Goal: Task Accomplishment & Management: Complete application form

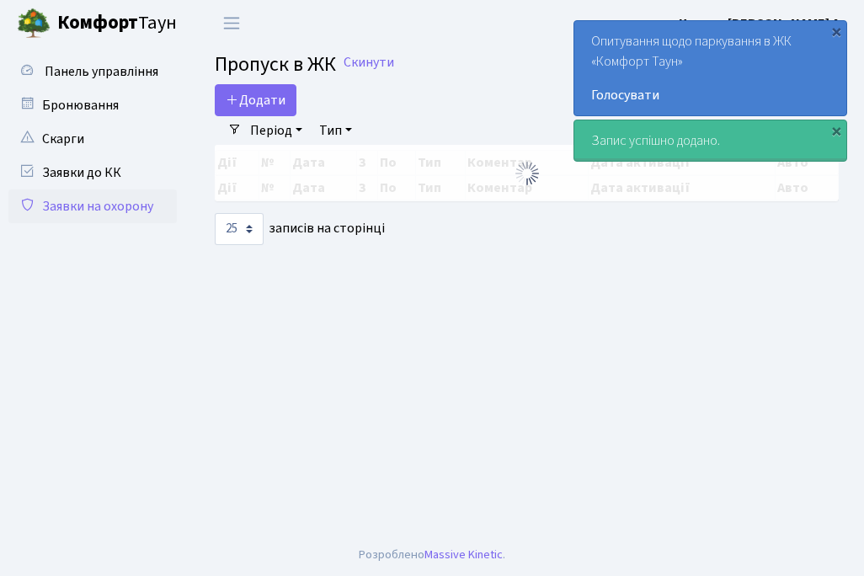
select select "25"
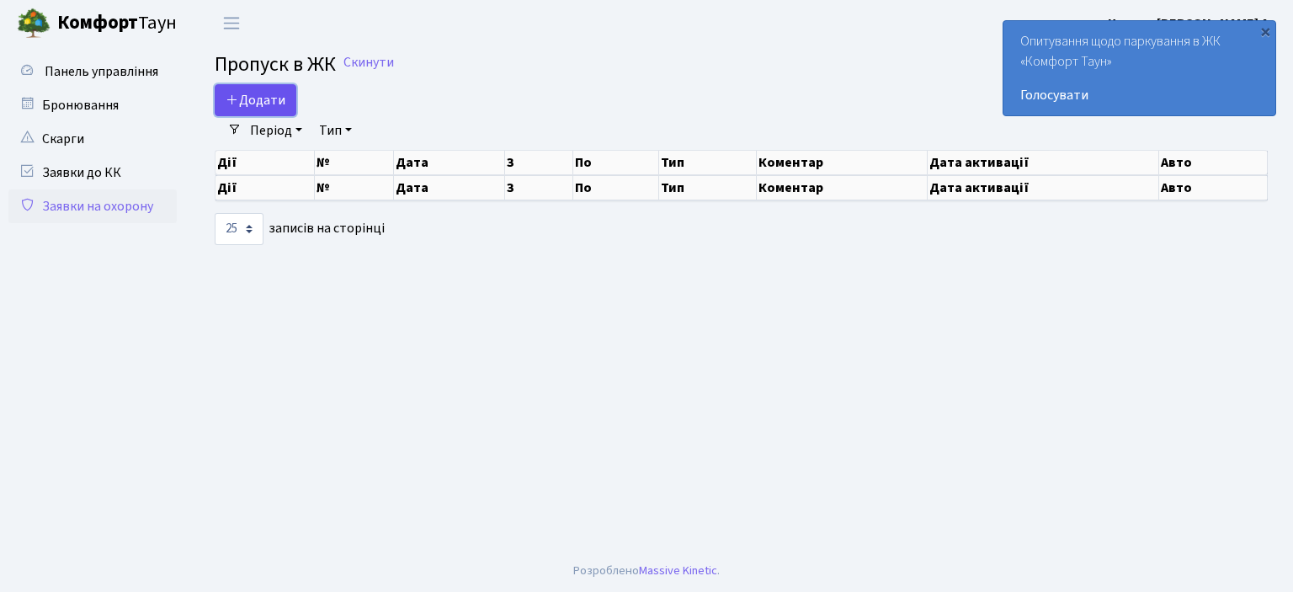
click at [259, 91] on span "Додати" at bounding box center [256, 100] width 60 height 19
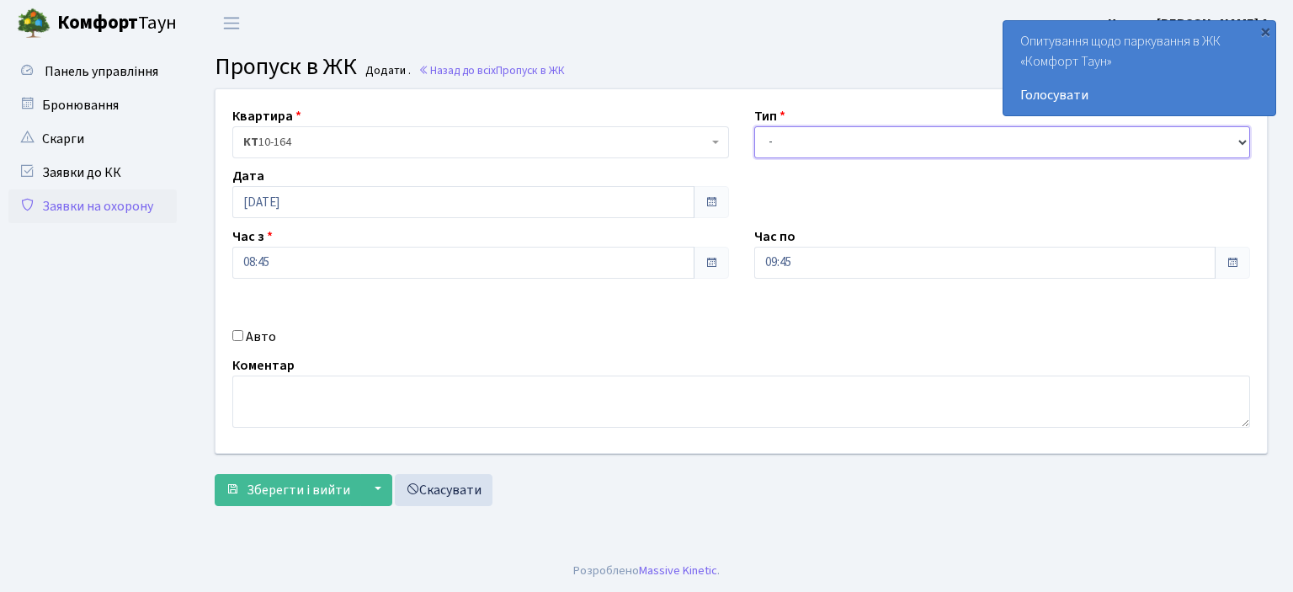
click at [770, 146] on select "- Доставка Таксі Гості Сервіс" at bounding box center [1002, 142] width 497 height 32
select select "1"
click at [754, 126] on select "- Доставка Таксі Гості Сервіс" at bounding box center [1002, 142] width 497 height 32
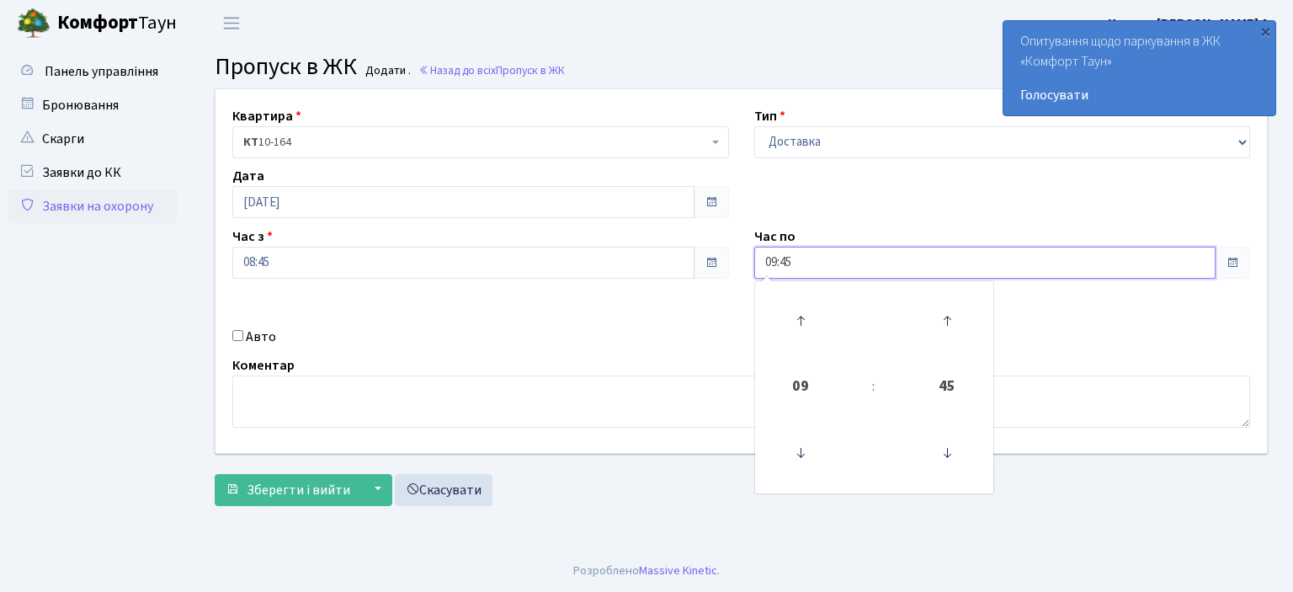
click at [789, 268] on input "09:45" at bounding box center [985, 263] width 462 height 32
click at [797, 315] on icon at bounding box center [800, 320] width 45 height 45
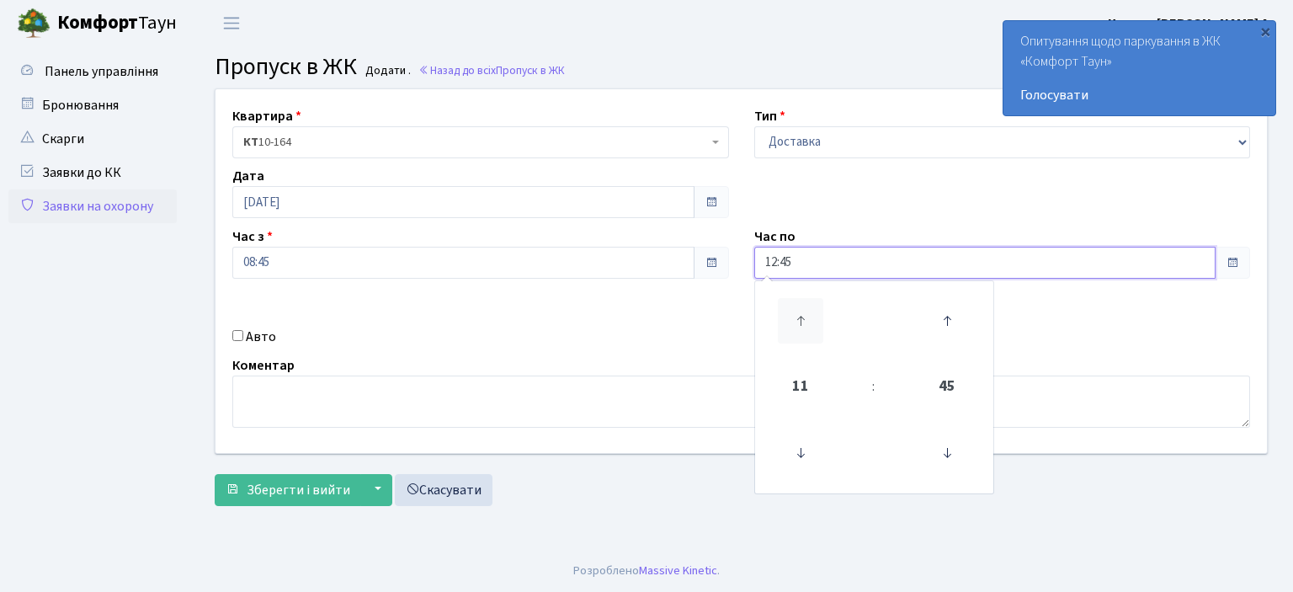
type input "13:45"
drag, startPoint x: 797, startPoint y: 315, endPoint x: 490, endPoint y: 322, distance: 307.4
click at [759, 319] on td at bounding box center [800, 321] width 85 height 73
click at [237, 335] on input "Авто" at bounding box center [237, 335] width 11 height 11
checkbox input "true"
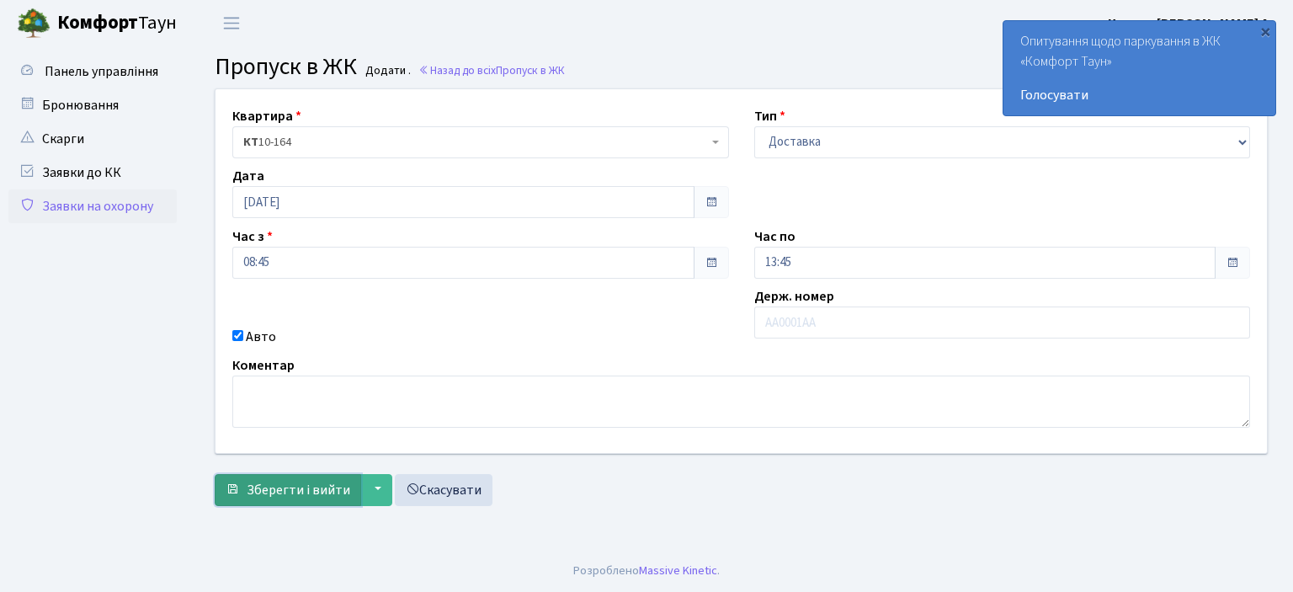
click at [291, 497] on span "Зберегти і вийти" at bounding box center [299, 490] width 104 height 19
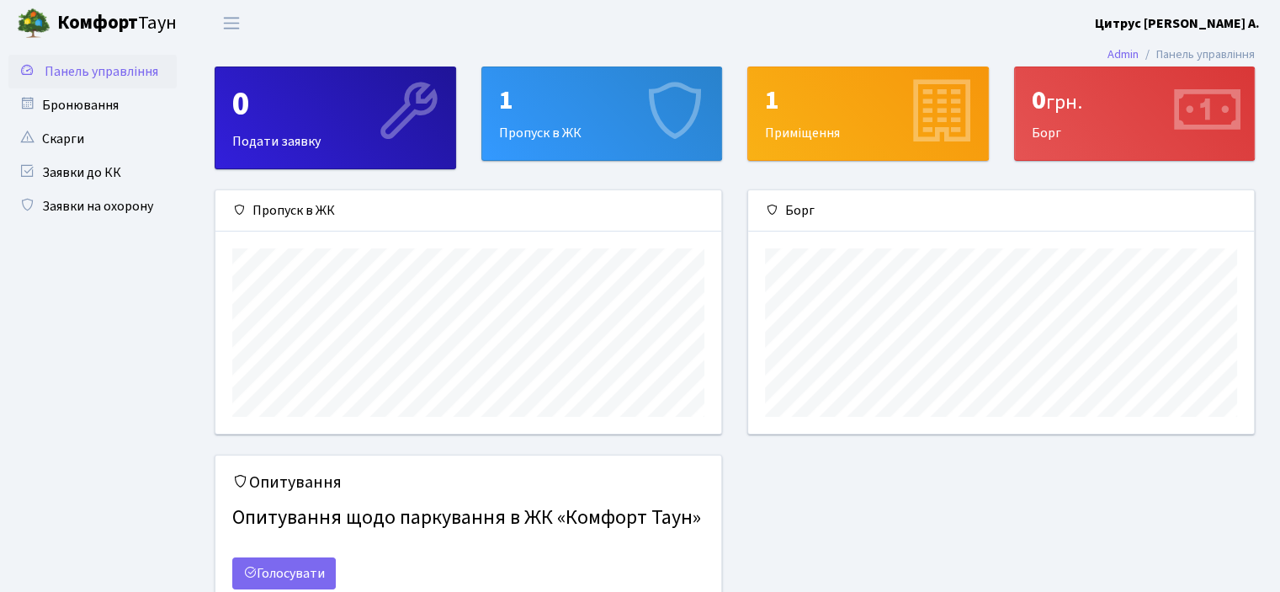
scroll to position [242, 505]
click at [87, 205] on link "Заявки на охорону" at bounding box center [92, 206] width 168 height 34
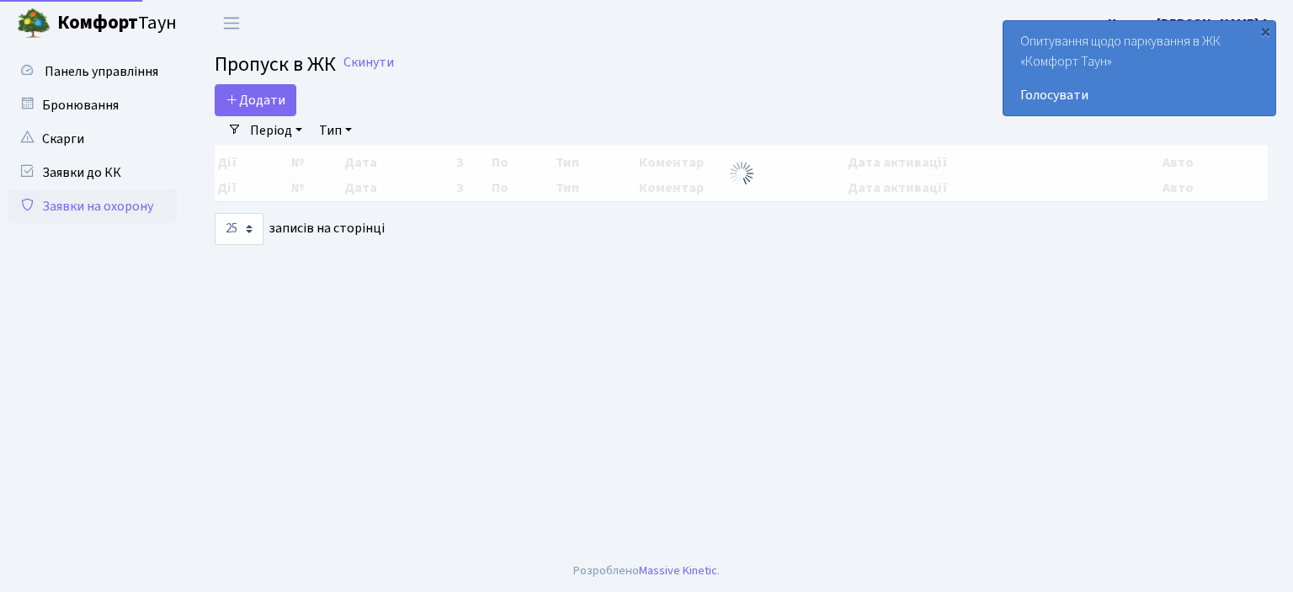
select select "25"
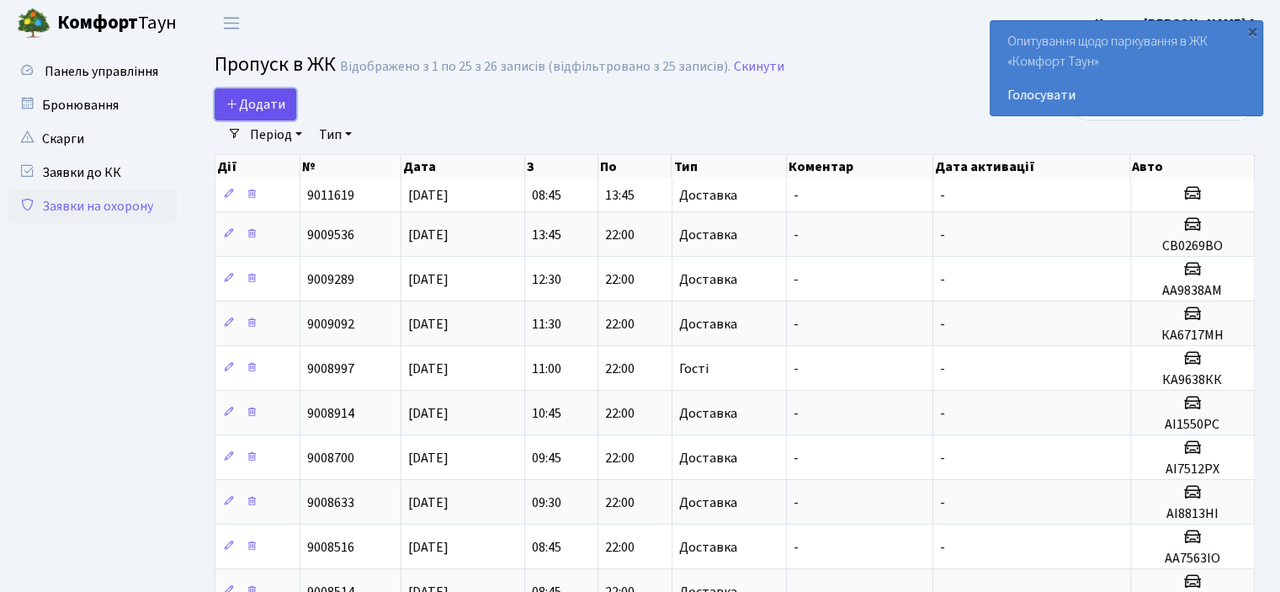
click at [241, 104] on span "Додати" at bounding box center [256, 104] width 60 height 19
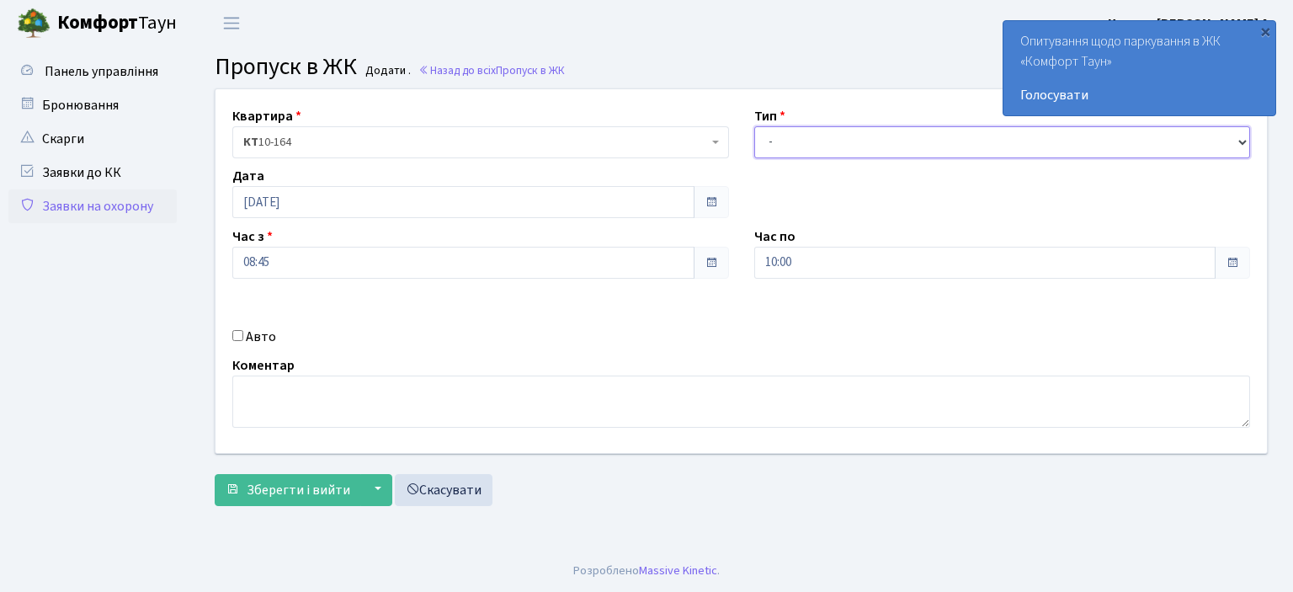
drag, startPoint x: 775, startPoint y: 146, endPoint x: 776, endPoint y: 157, distance: 11.0
click at [775, 146] on select "- Доставка Таксі Гості Сервіс" at bounding box center [1002, 142] width 497 height 32
select select "1"
click at [754, 126] on select "- Доставка Таксі Гості Сервіс" at bounding box center [1002, 142] width 497 height 32
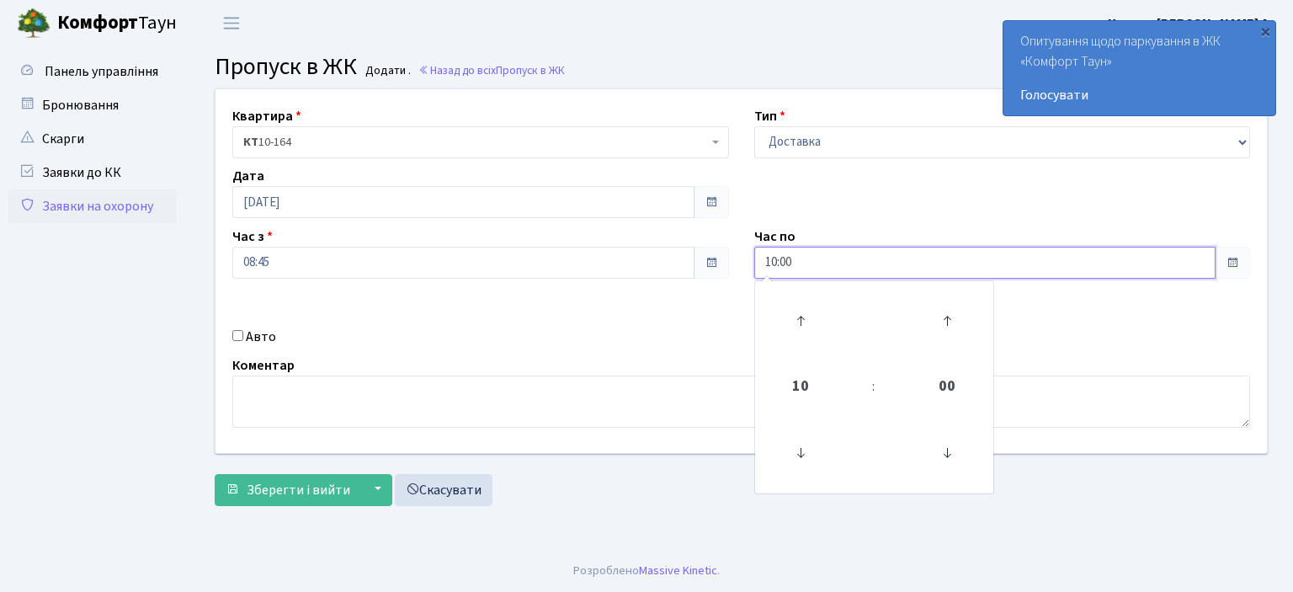
click at [820, 270] on input "10:00" at bounding box center [985, 263] width 462 height 32
click at [809, 321] on icon at bounding box center [800, 320] width 45 height 45
type input "12:00"
click at [236, 338] on input "Авто" at bounding box center [237, 335] width 11 height 11
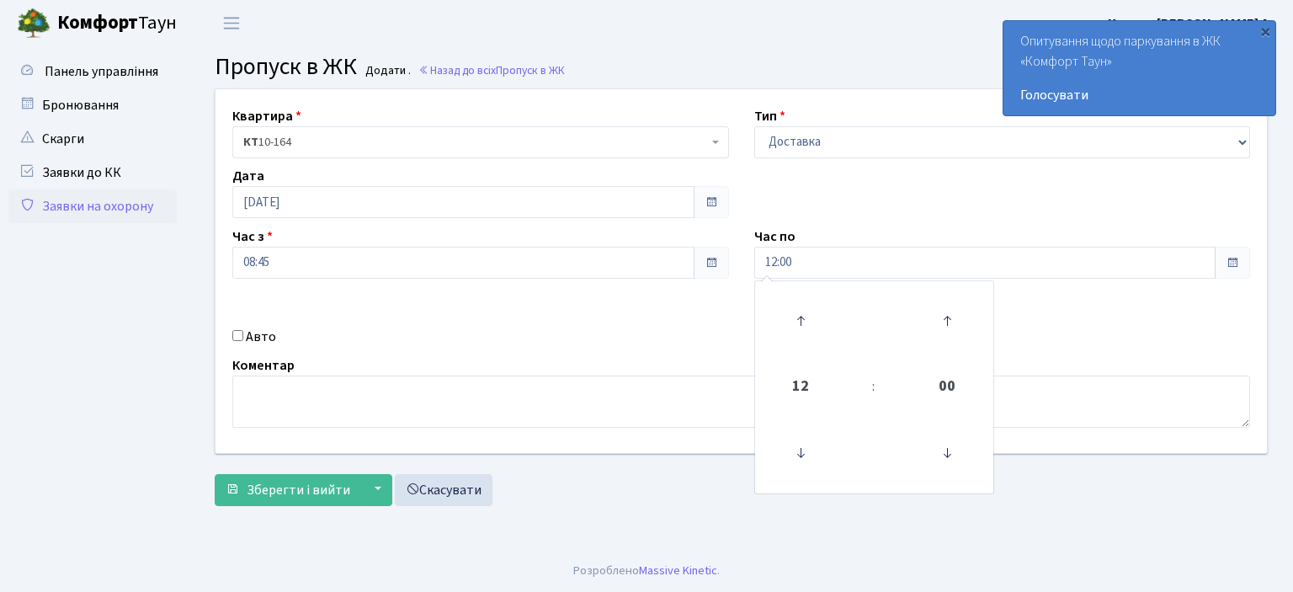
checkbox input "true"
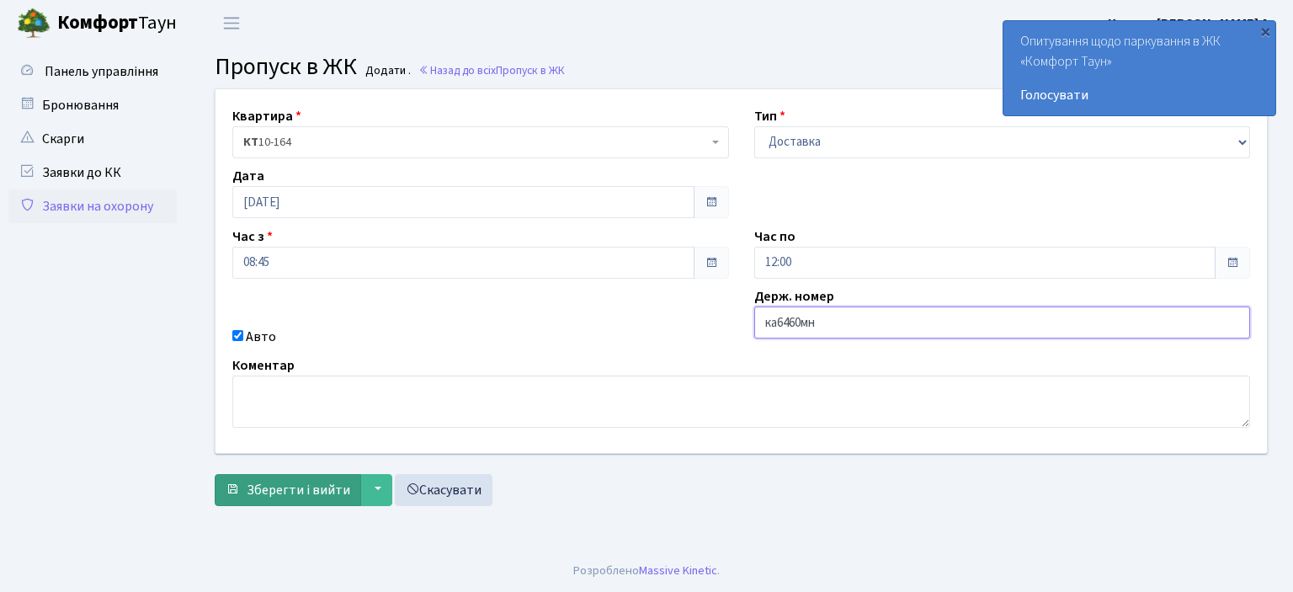
type input "ка6460мн"
click at [341, 478] on button "Зберегти і вийти" at bounding box center [288, 490] width 146 height 32
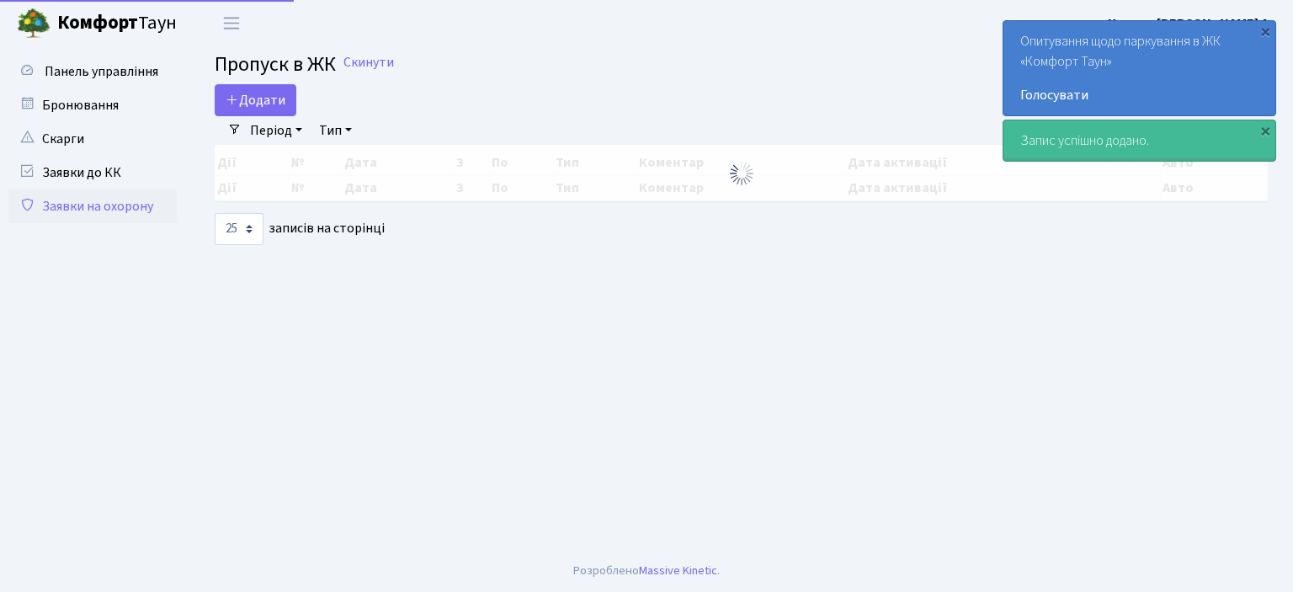
select select "25"
